Goal: Entertainment & Leisure: Consume media (video, audio)

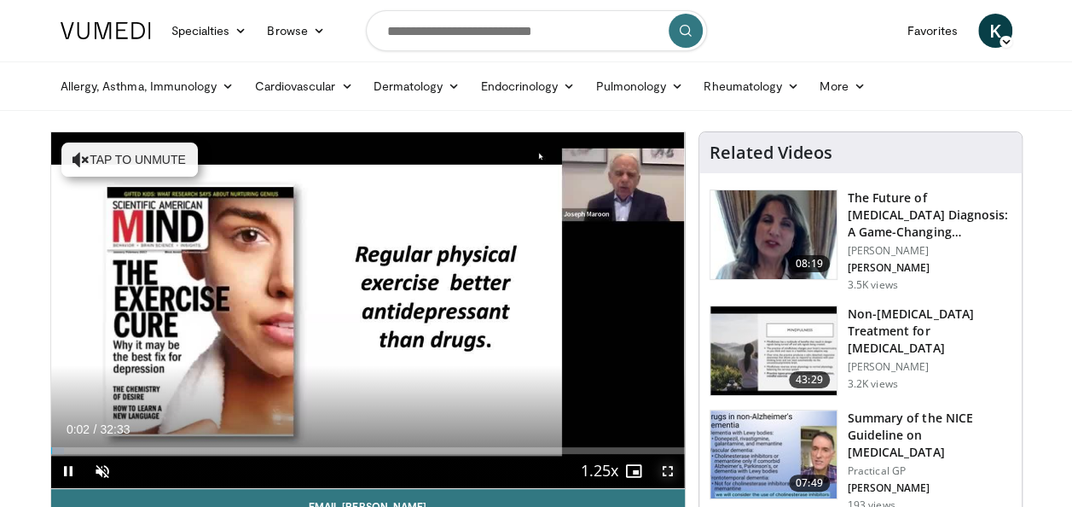
click at [667, 468] on span "Video Player" at bounding box center [668, 471] width 34 height 34
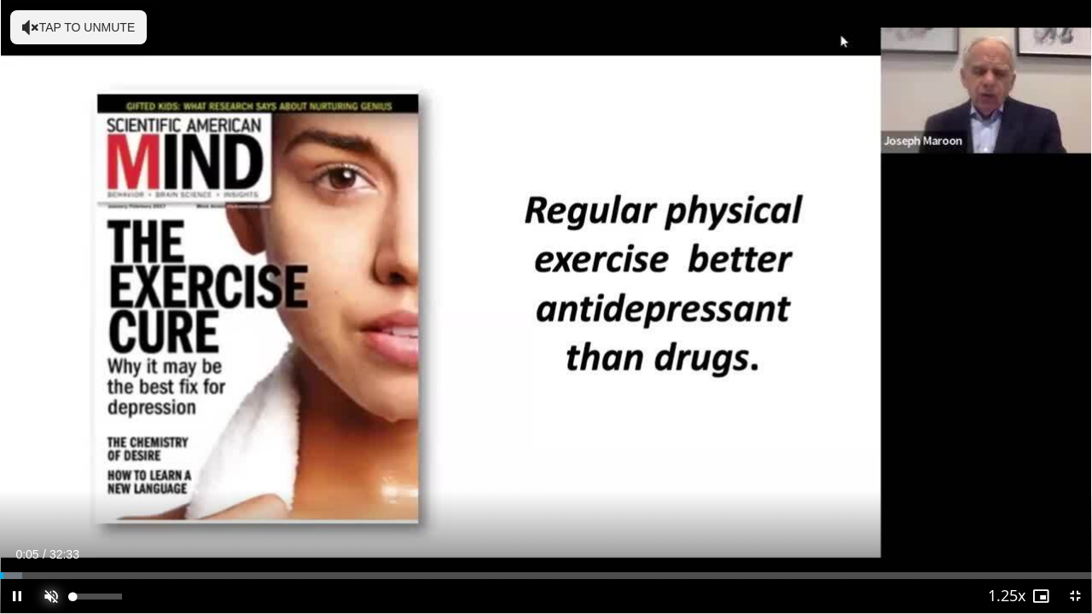
click at [49, 506] on span "Video Player" at bounding box center [51, 596] width 34 height 34
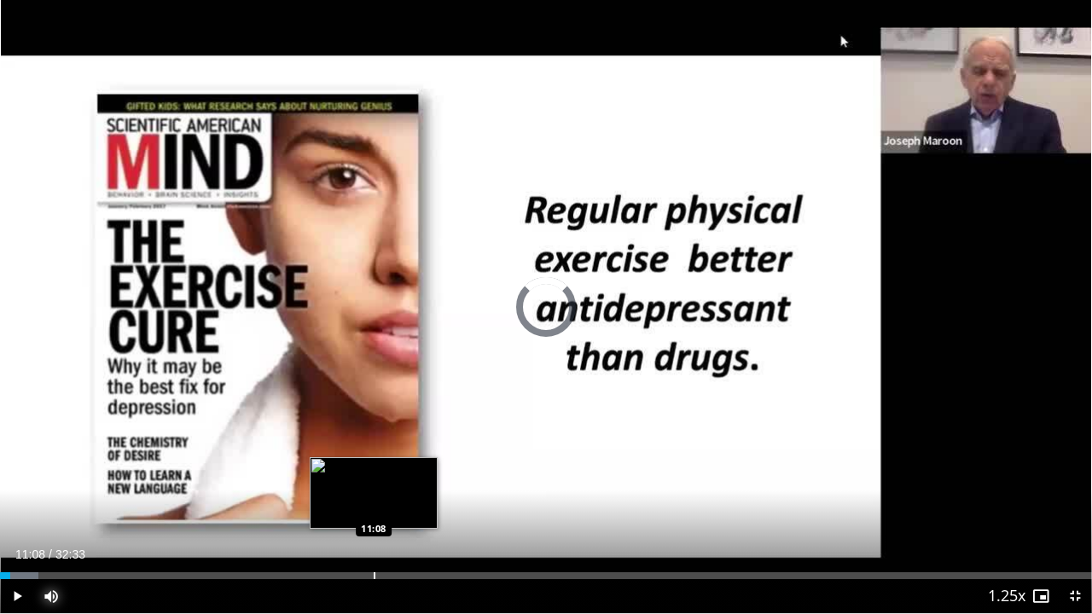
click at [374, 506] on div "Progress Bar" at bounding box center [375, 576] width 2 height 7
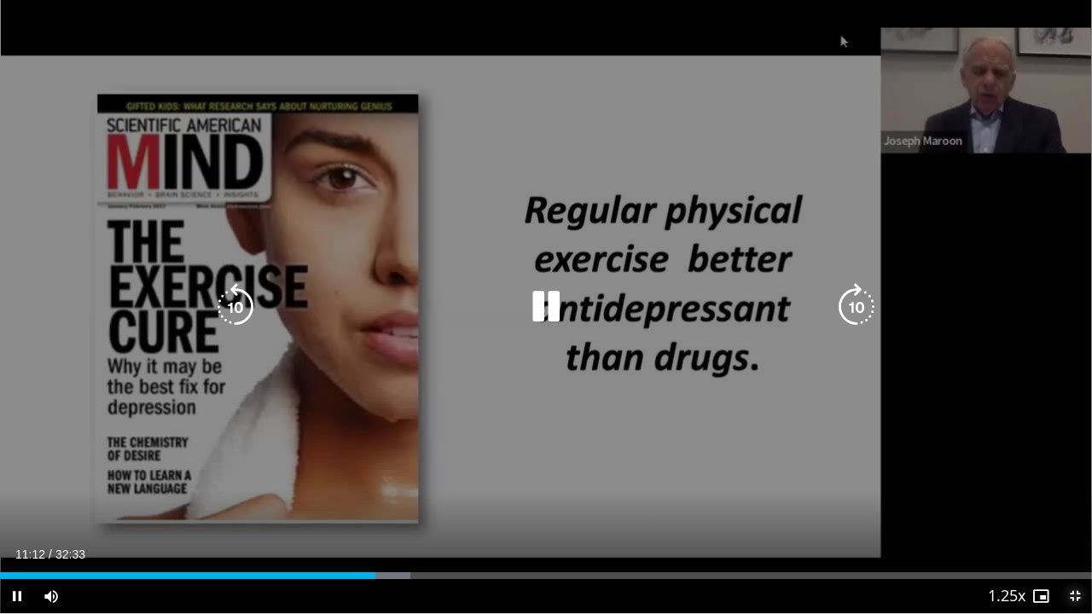
click at [1072, 506] on span "Video Player" at bounding box center [1075, 596] width 34 height 34
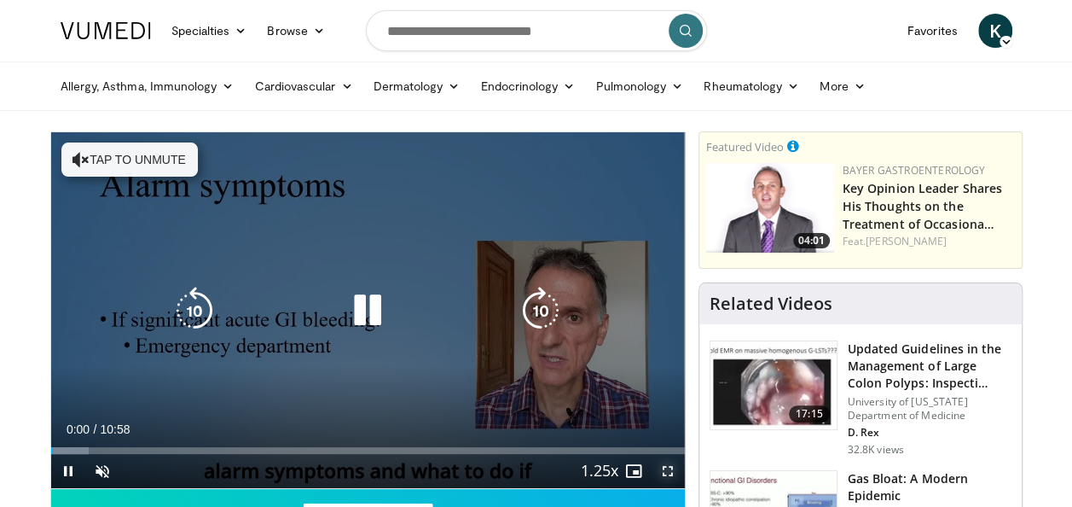
click at [667, 471] on span "Video Player" at bounding box center [668, 471] width 34 height 34
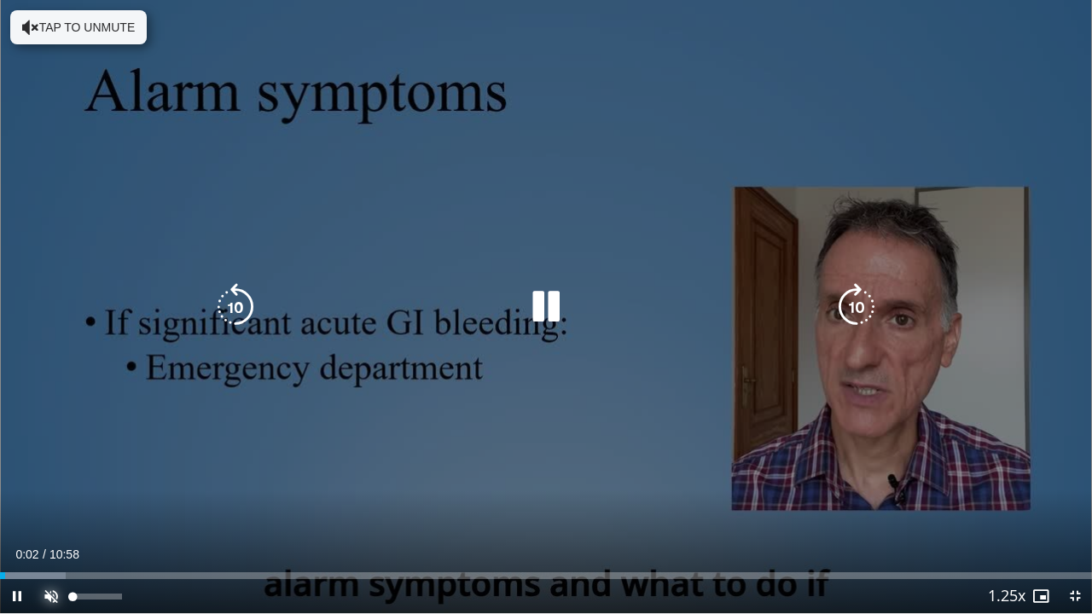
click at [51, 506] on span "Video Player" at bounding box center [51, 596] width 34 height 34
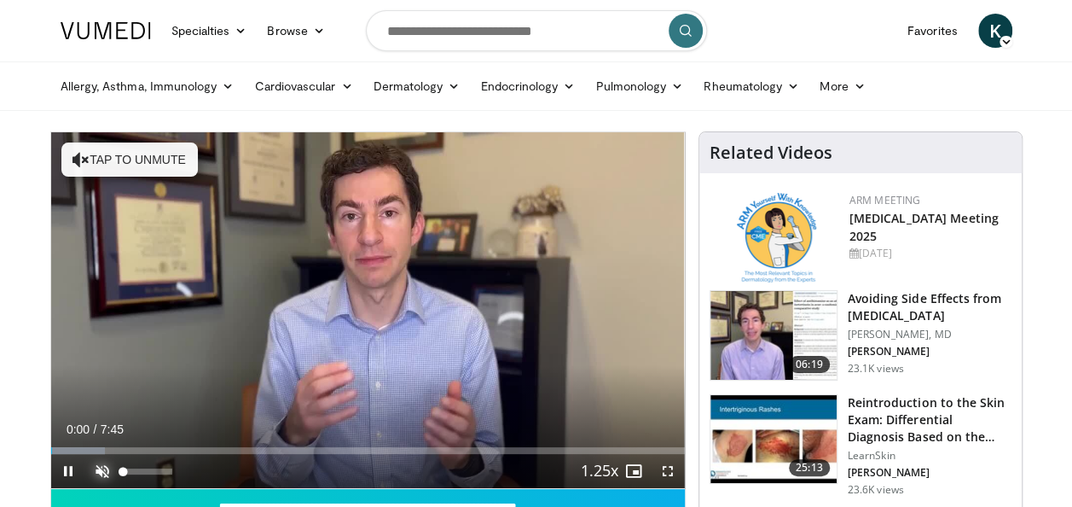
click at [102, 472] on span "Video Player" at bounding box center [102, 471] width 34 height 34
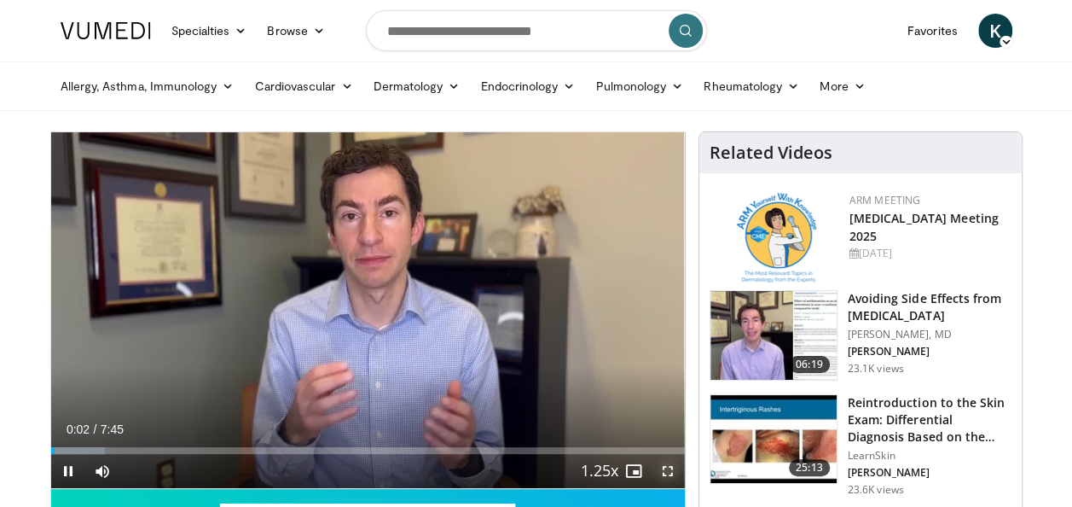
click at [666, 469] on span "Video Player" at bounding box center [668, 471] width 34 height 34
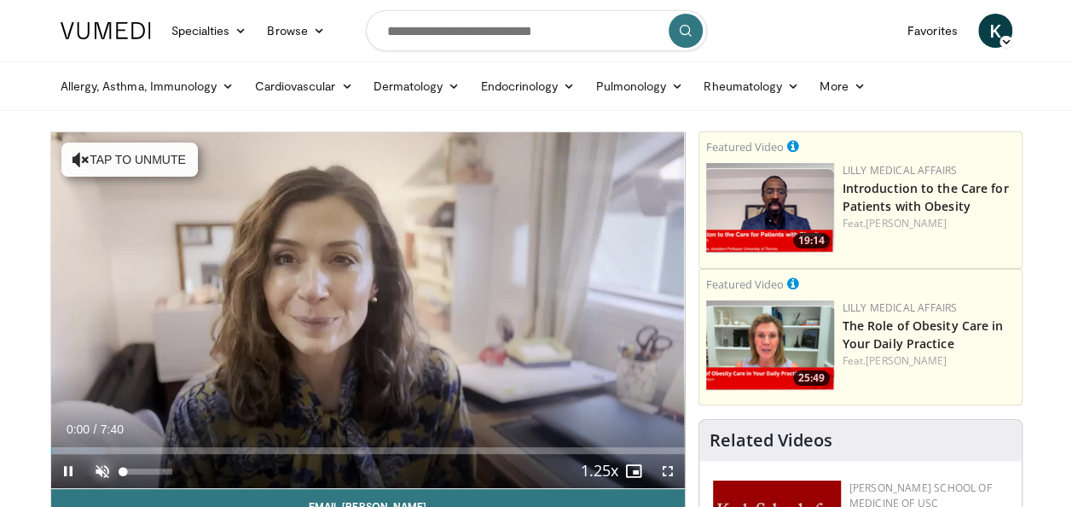
click at [100, 474] on span "Video Player" at bounding box center [102, 471] width 34 height 34
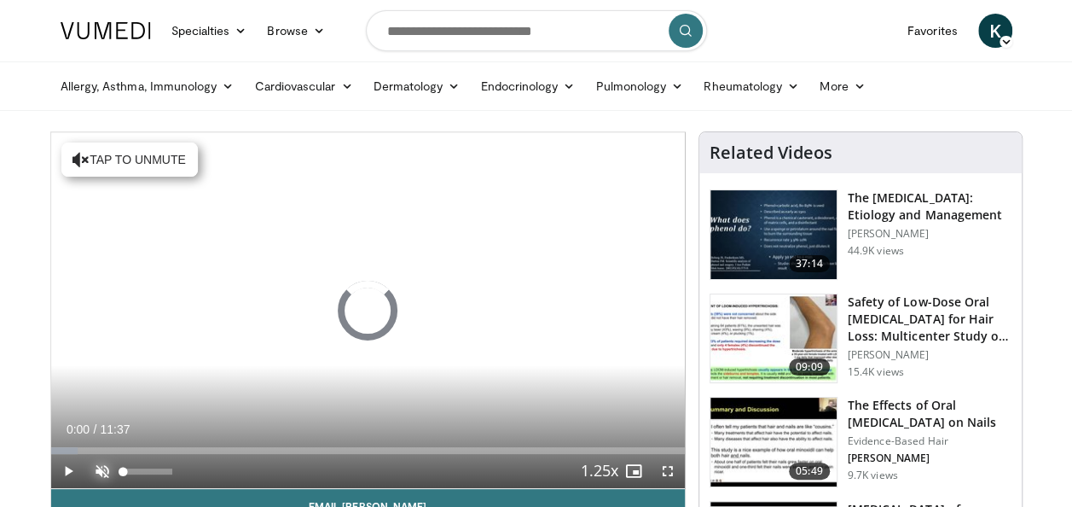
click at [105, 474] on span "Video Player" at bounding box center [102, 471] width 34 height 34
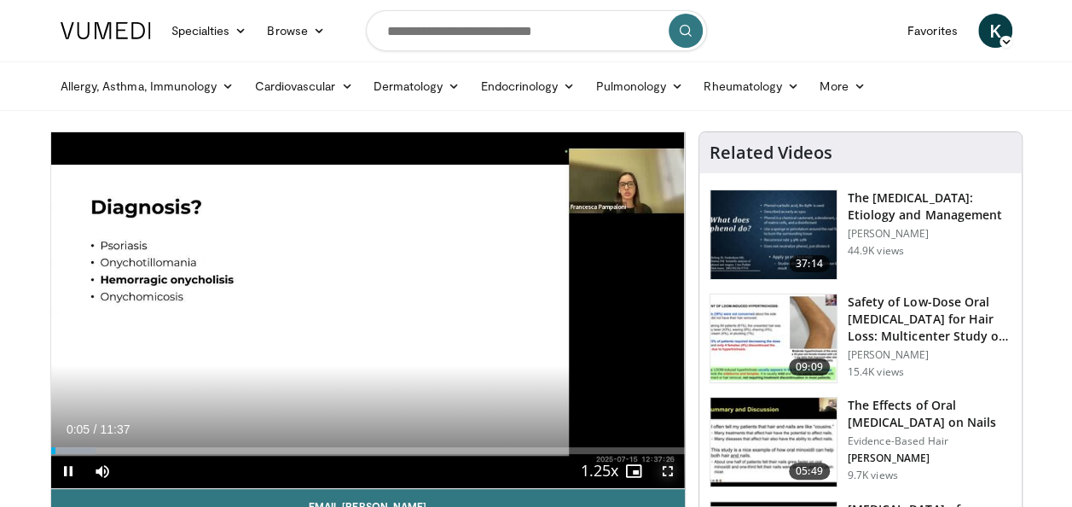
click at [666, 473] on span "Video Player" at bounding box center [668, 471] width 34 height 34
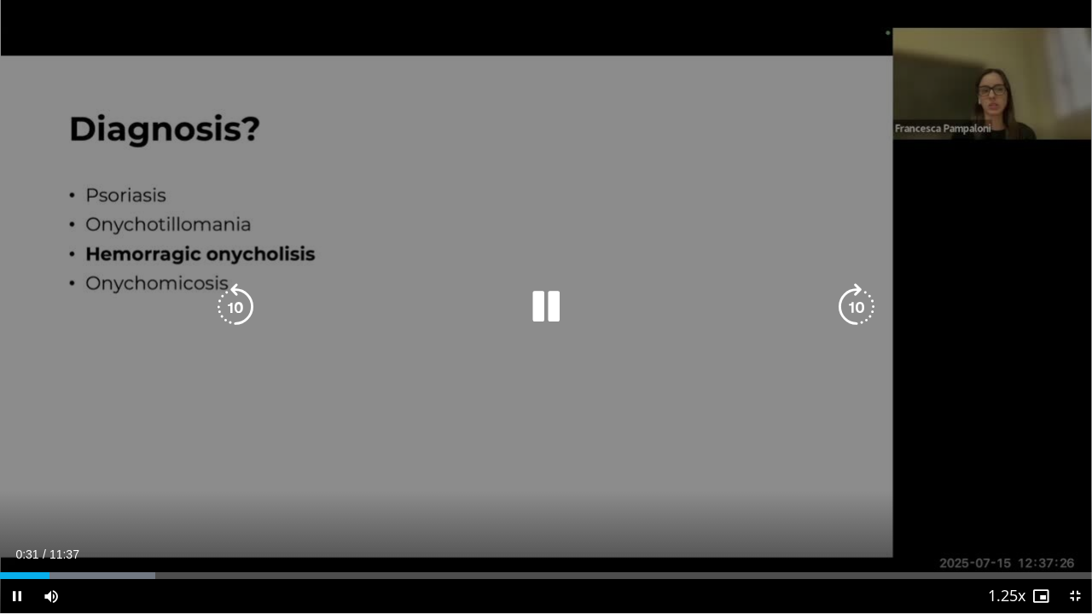
click at [957, 426] on div "10 seconds Tap to unmute" at bounding box center [546, 306] width 1092 height 613
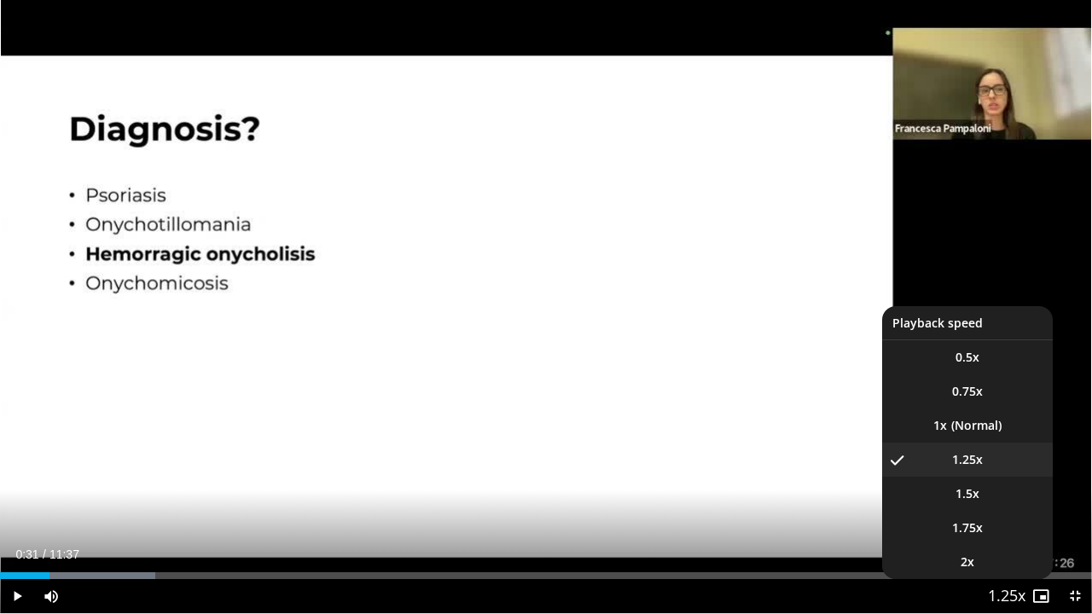
click at [997, 506] on span "Video Player" at bounding box center [1007, 597] width 24 height 34
click at [956, 421] on li "1x" at bounding box center [967, 426] width 171 height 34
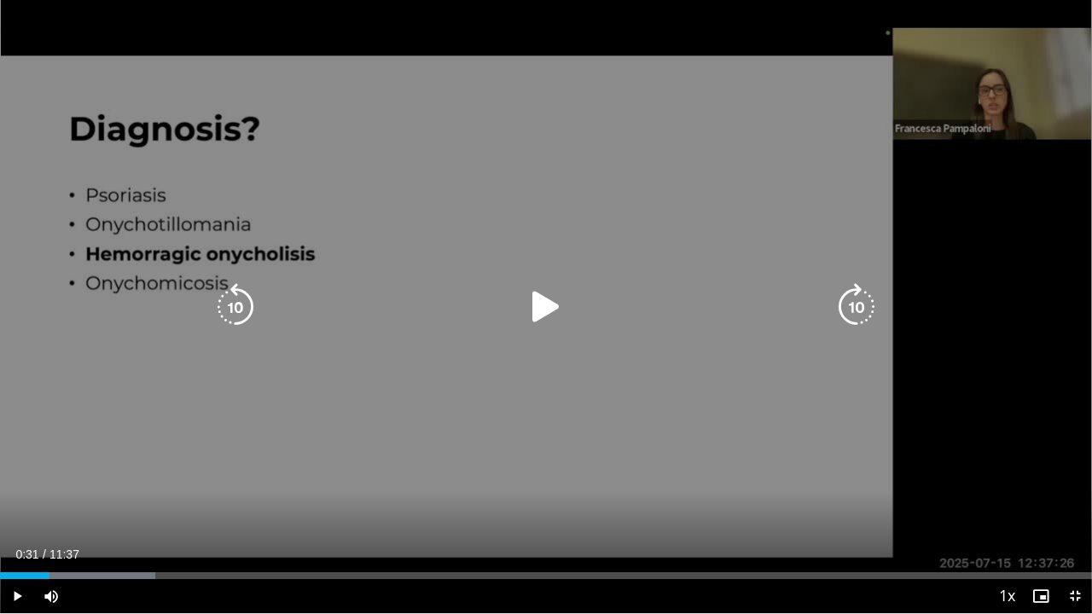
click at [543, 302] on icon "Video Player" at bounding box center [546, 307] width 48 height 48
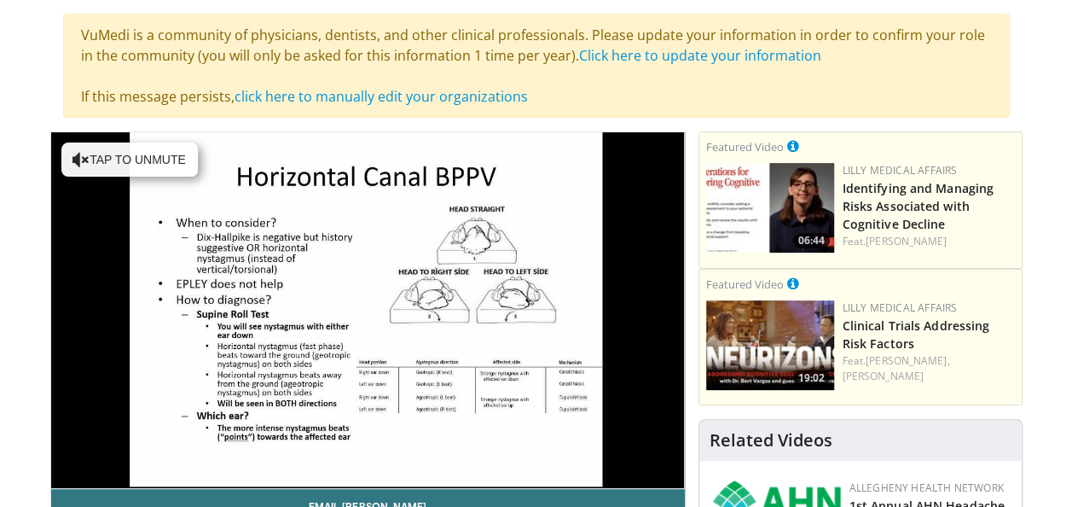
scroll to position [142, 0]
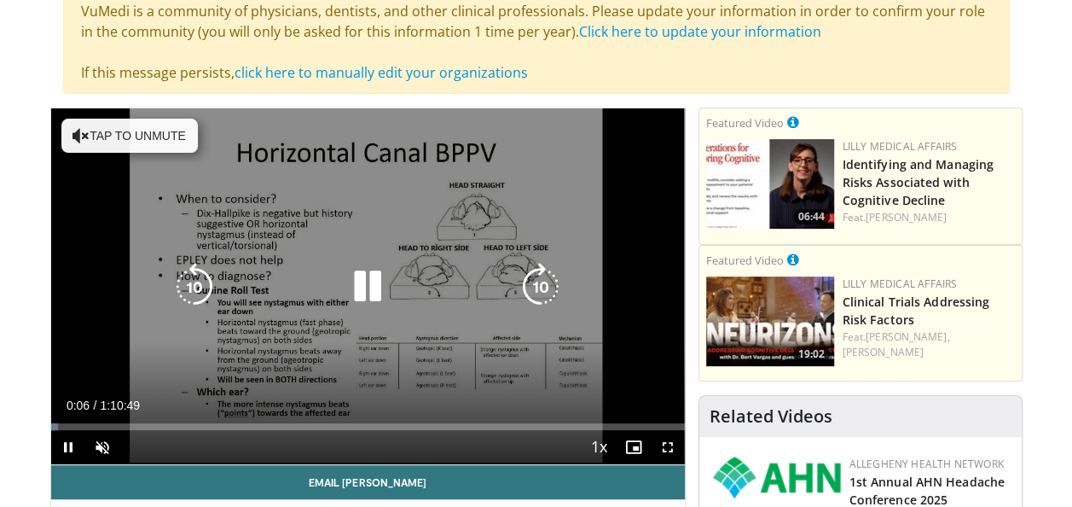
click at [117, 132] on button "Tap to unmute" at bounding box center [129, 136] width 137 height 34
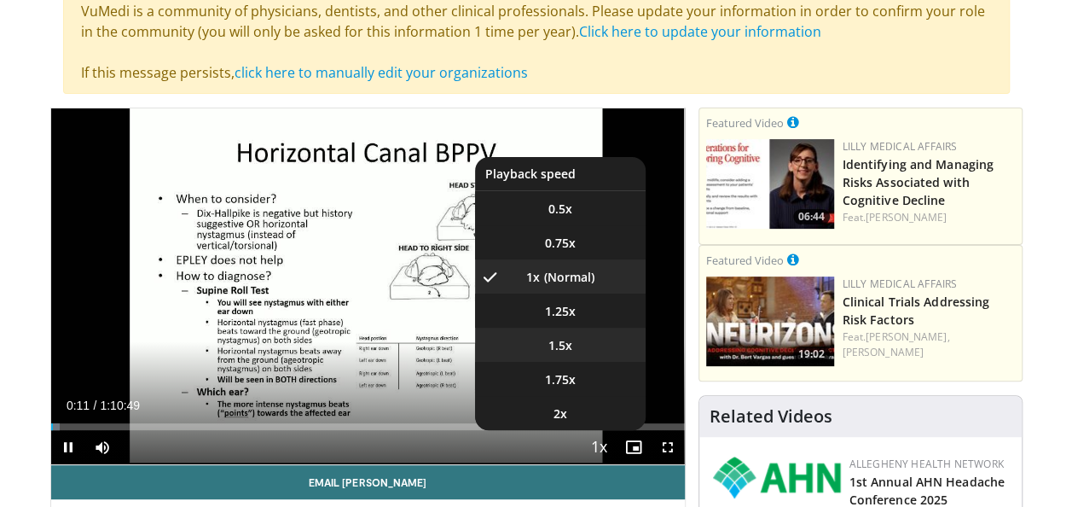
click at [557, 343] on span "1.5x" at bounding box center [561, 345] width 24 height 17
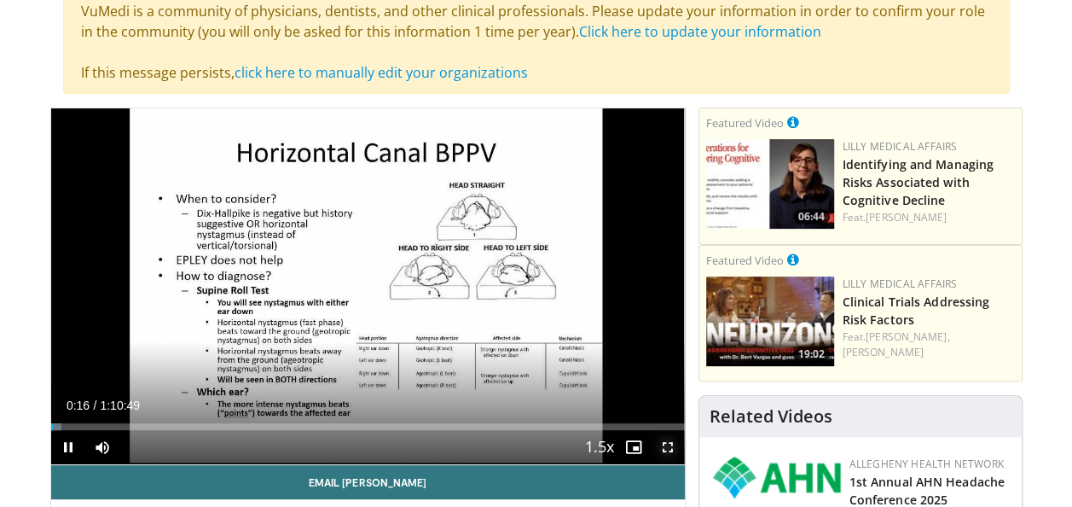
click at [667, 445] on span "Video Player" at bounding box center [668, 447] width 34 height 34
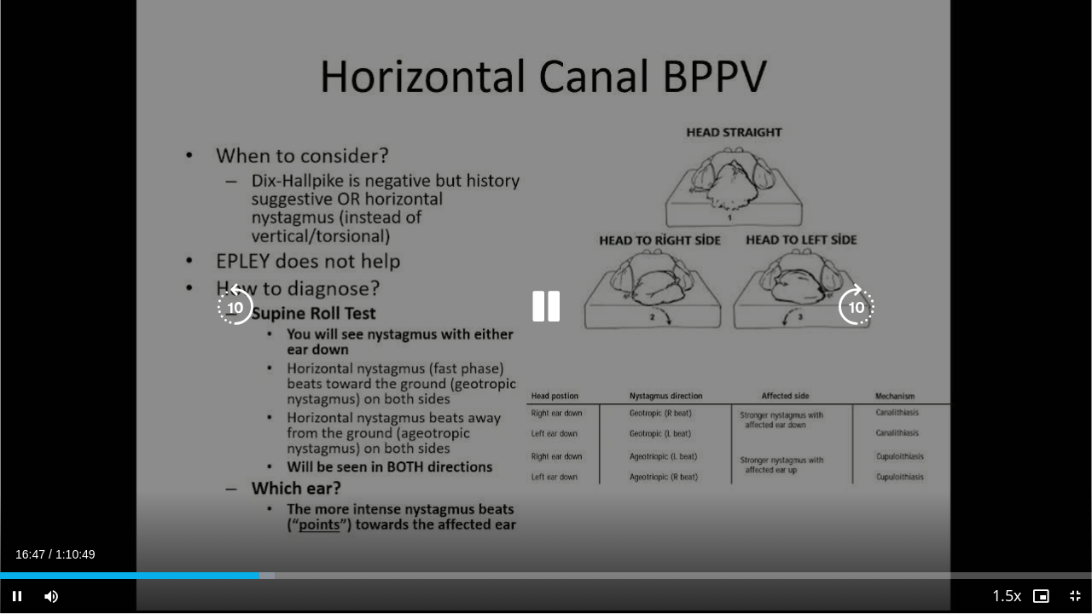
click at [556, 305] on icon "Video Player" at bounding box center [546, 307] width 48 height 48
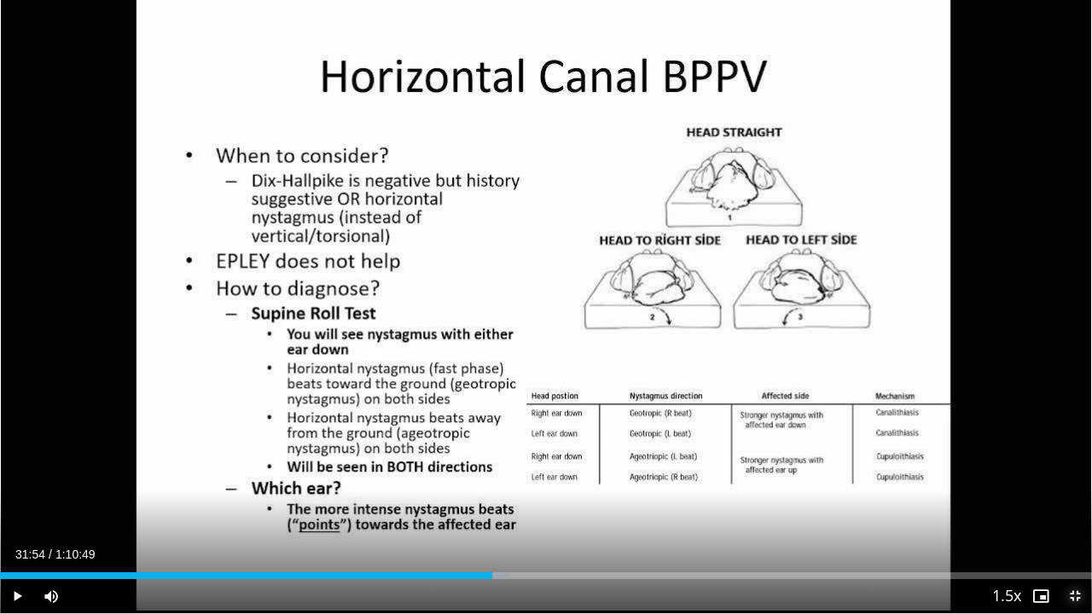
click at [1072, 506] on span "Video Player" at bounding box center [1075, 596] width 34 height 34
